Goal: Information Seeking & Learning: Learn about a topic

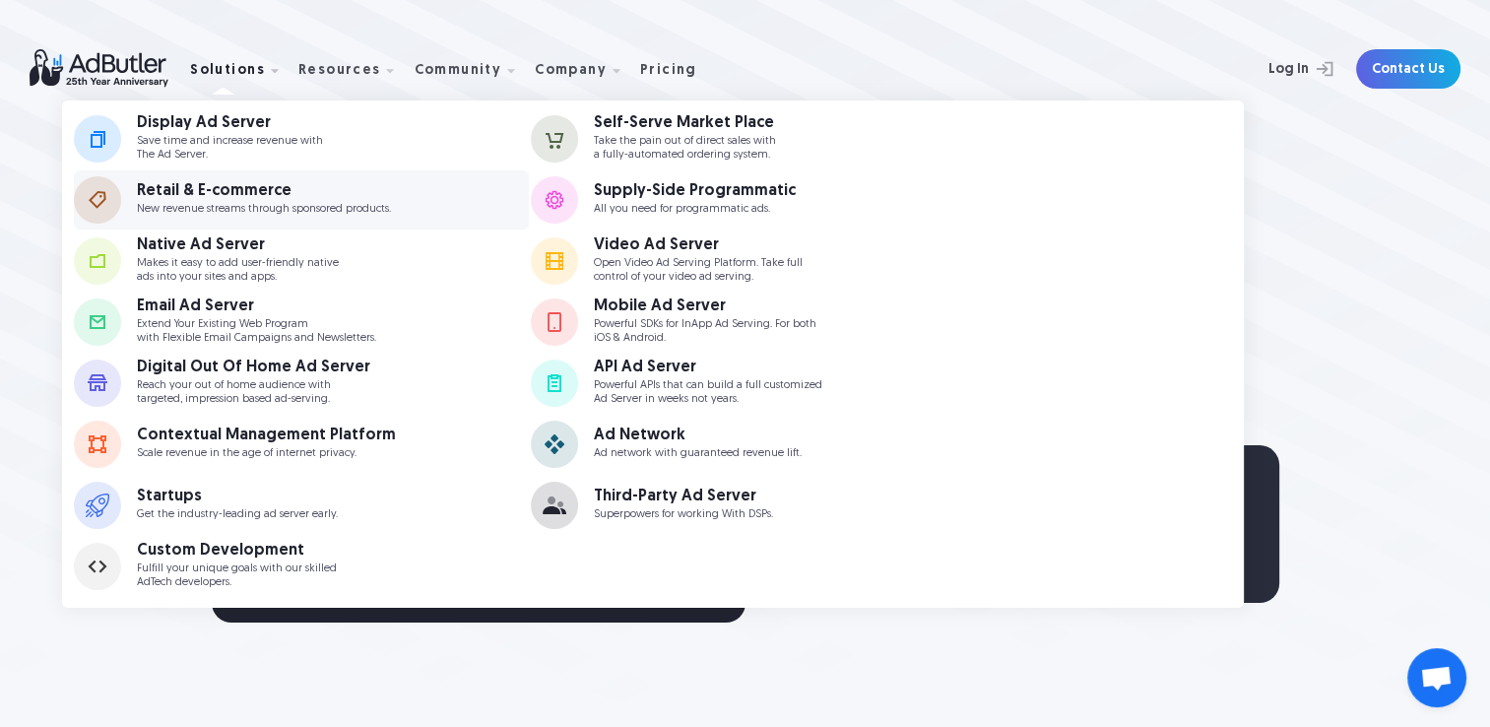
click at [189, 187] on div "Retail & E-commerce" at bounding box center [264, 191] width 254 height 16
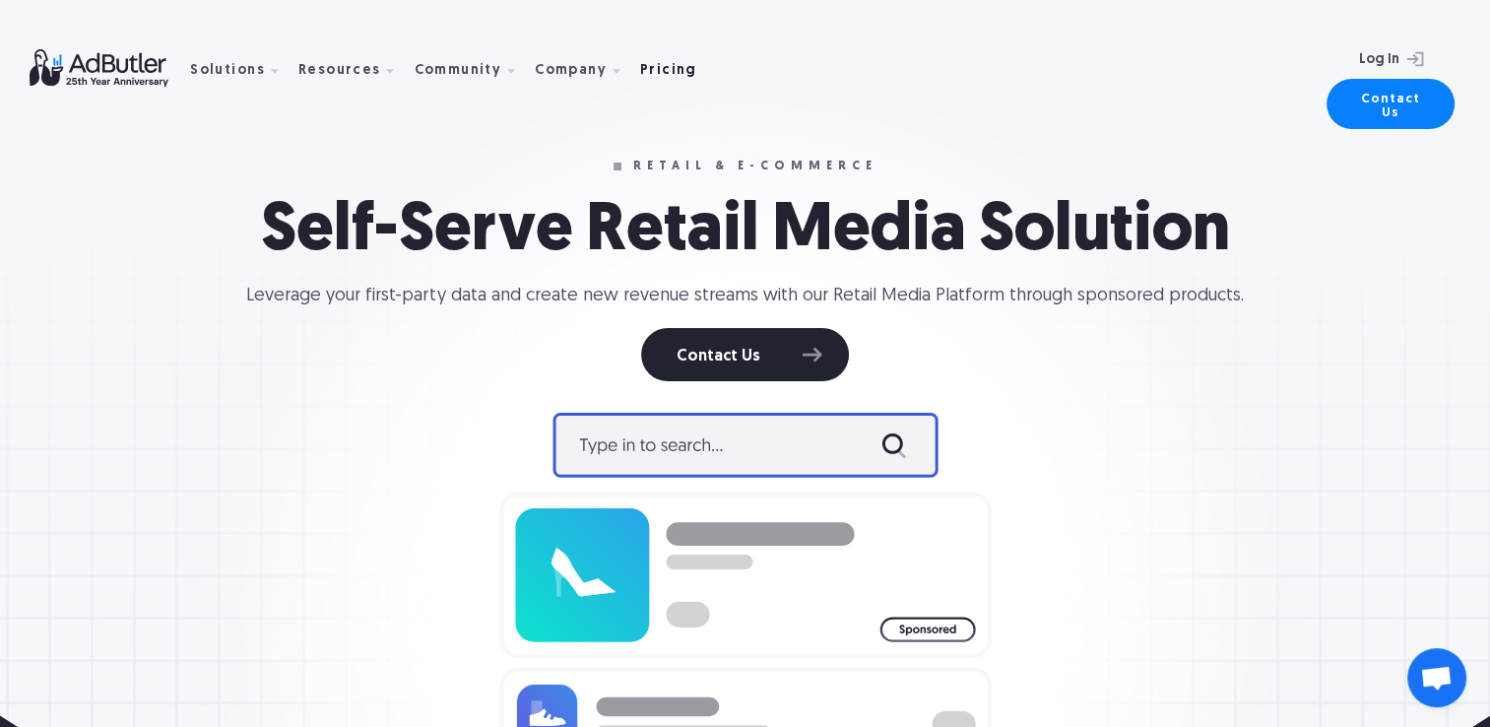
click at [646, 76] on div "Pricing" at bounding box center [668, 71] width 57 height 14
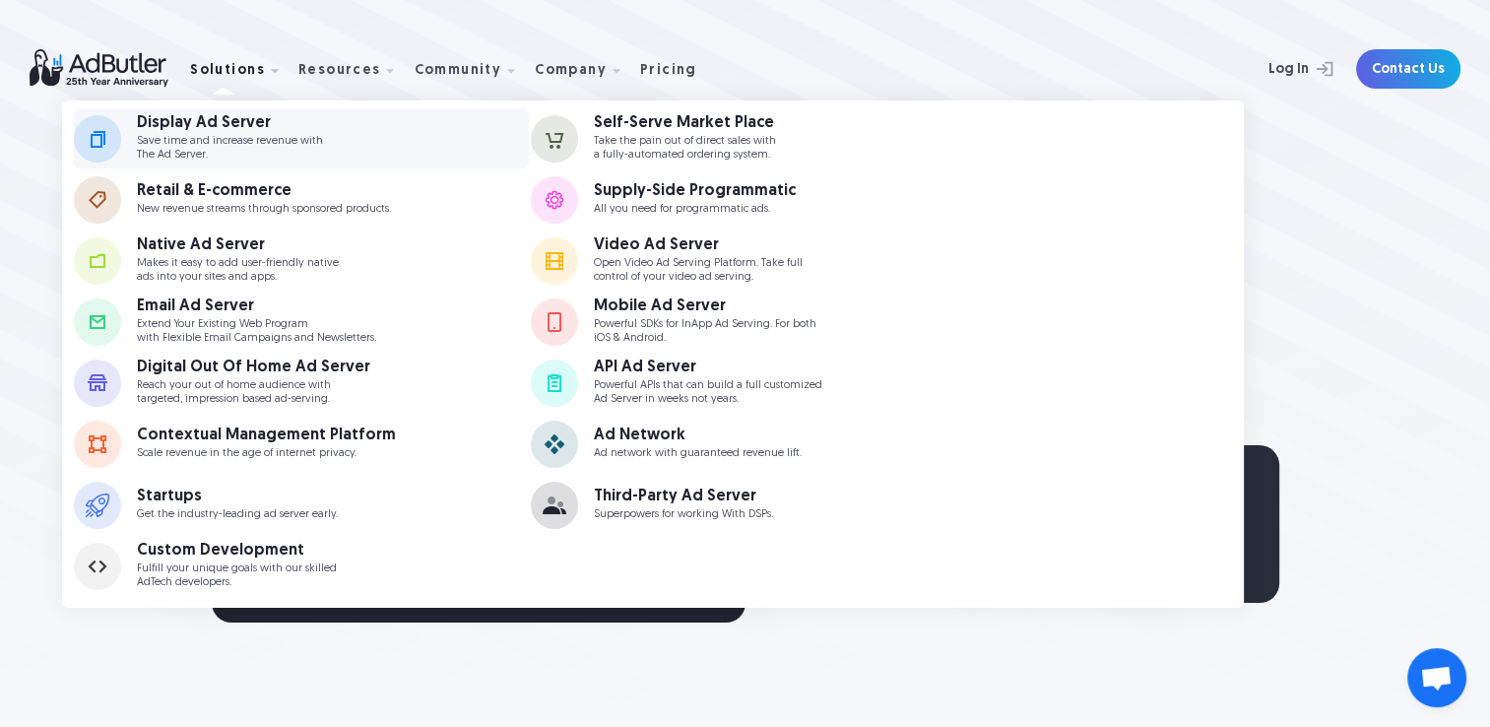
click at [189, 140] on p "Save time and increase revenue with The Ad Server." at bounding box center [230, 148] width 186 height 26
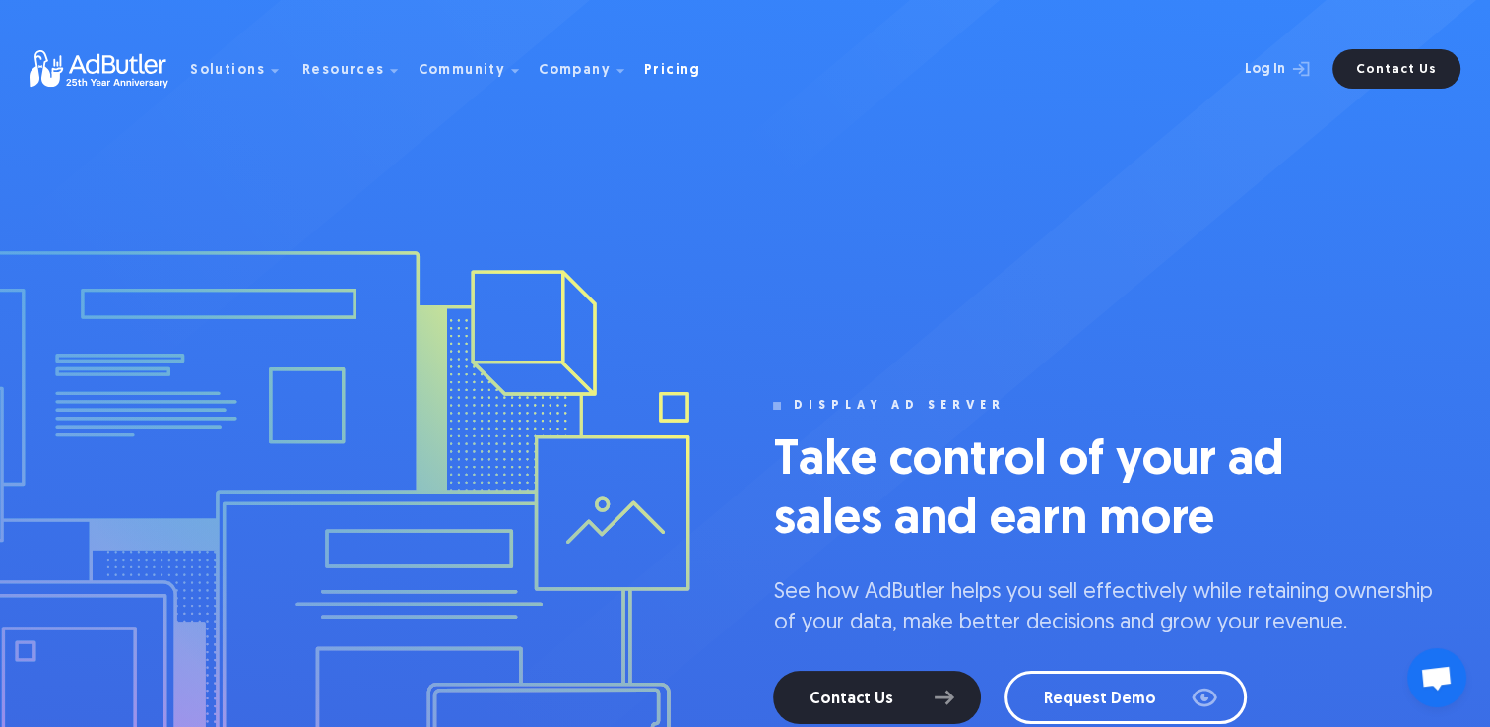
click at [651, 77] on div "Pricing" at bounding box center [672, 71] width 57 height 14
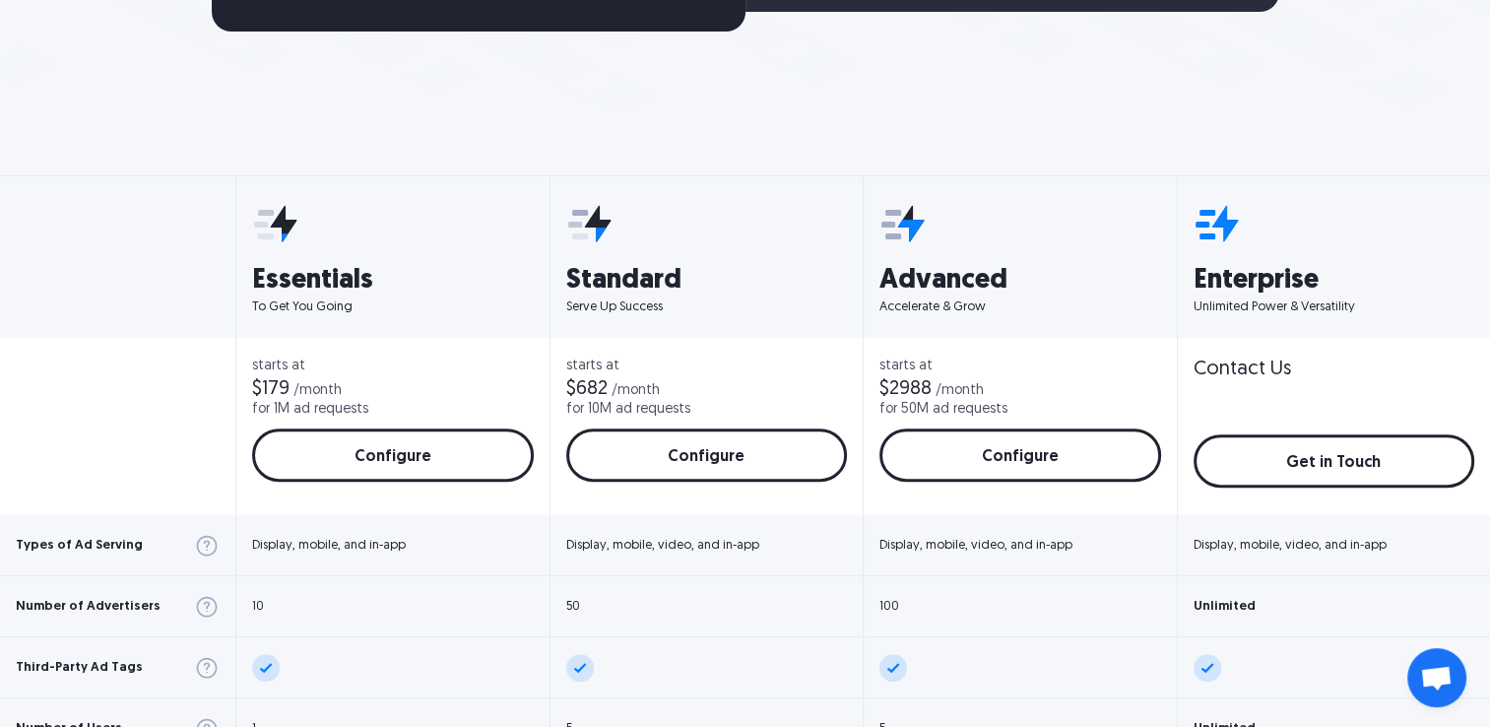
scroll to position [70, 0]
